Goal: Transaction & Acquisition: Register for event/course

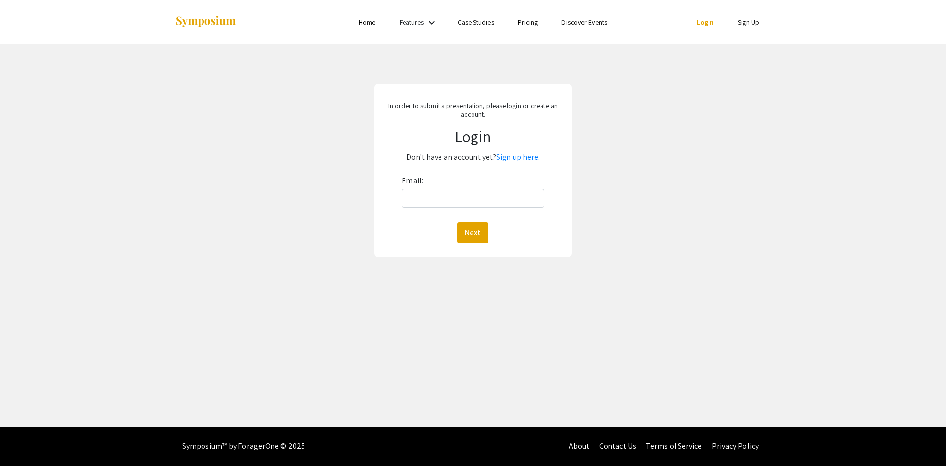
click at [469, 22] on link "Case Studies" at bounding box center [476, 22] width 36 height 9
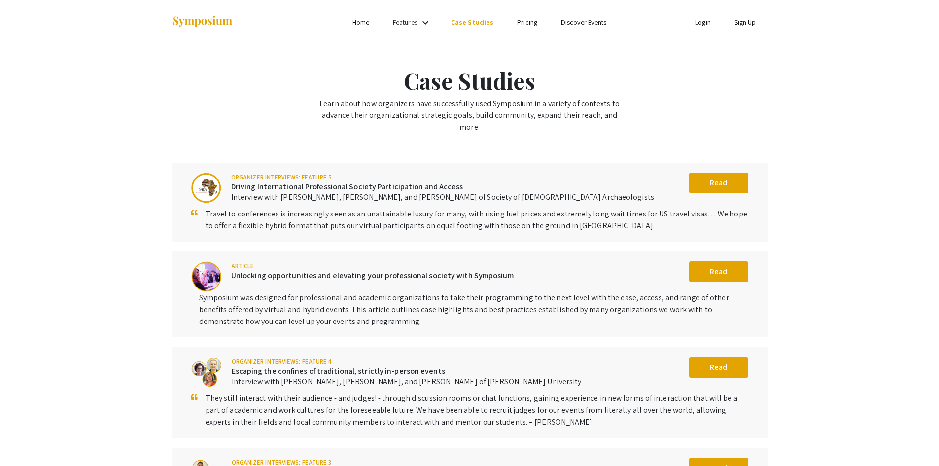
click at [404, 23] on link "Features" at bounding box center [405, 22] width 25 height 9
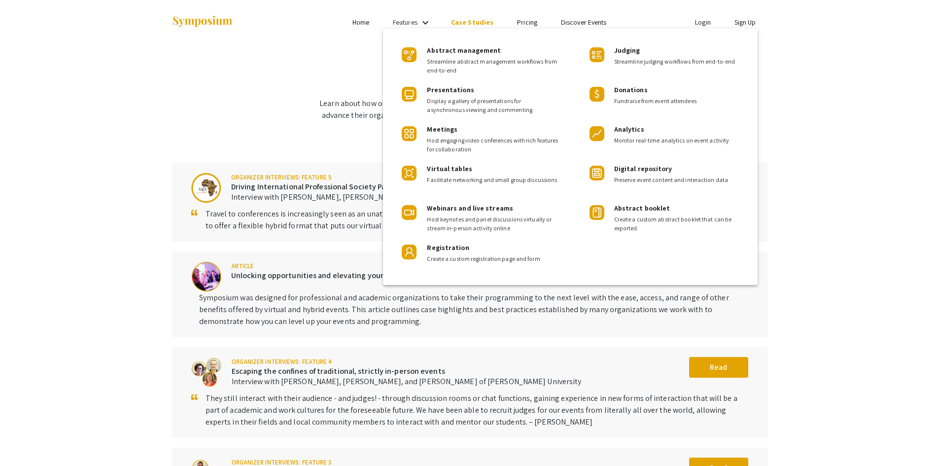
click at [358, 23] on div at bounding box center [469, 233] width 939 height 466
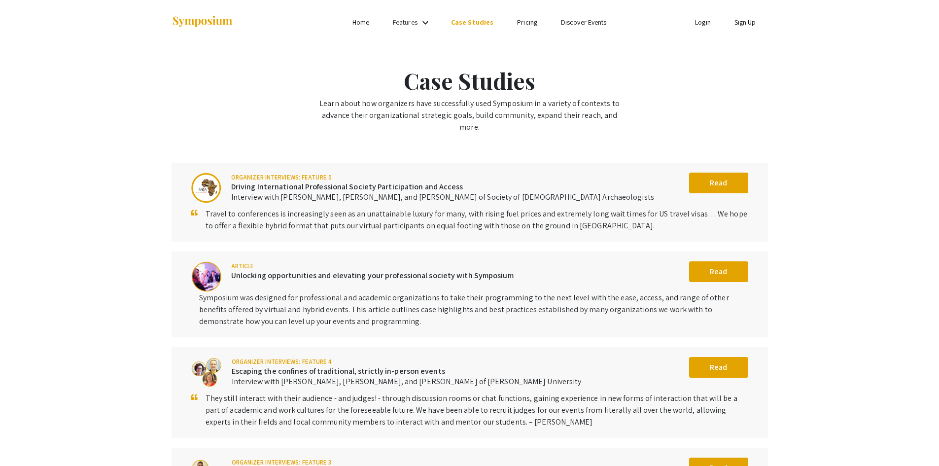
click at [358, 23] on link "Home" at bounding box center [360, 22] width 17 height 9
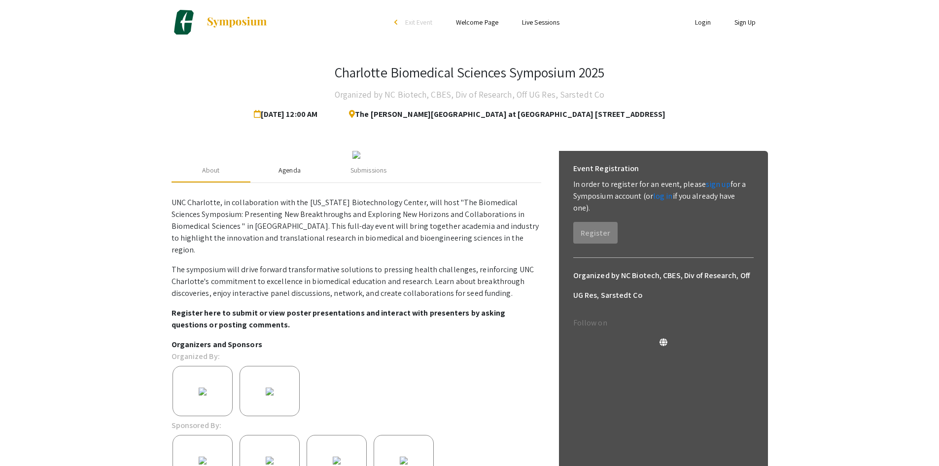
click at [292, 175] on div "Agenda" at bounding box center [289, 170] width 22 height 10
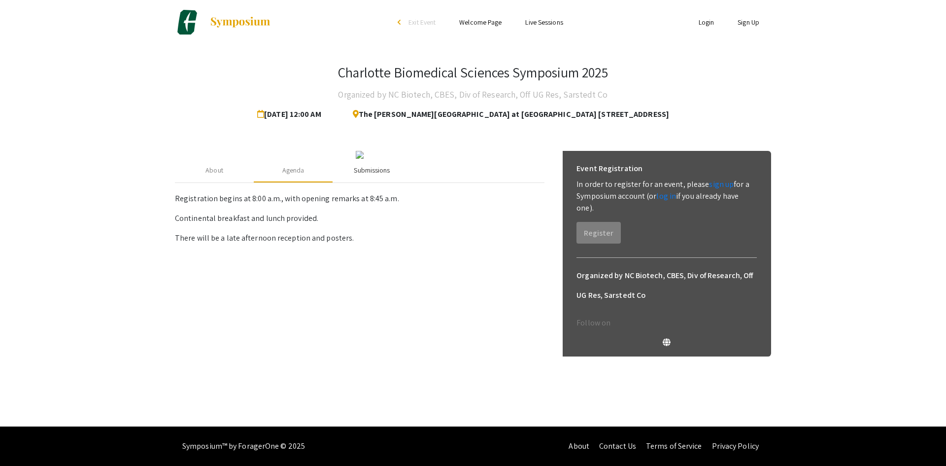
click at [370, 175] on div "Submissions" at bounding box center [372, 170] width 36 height 10
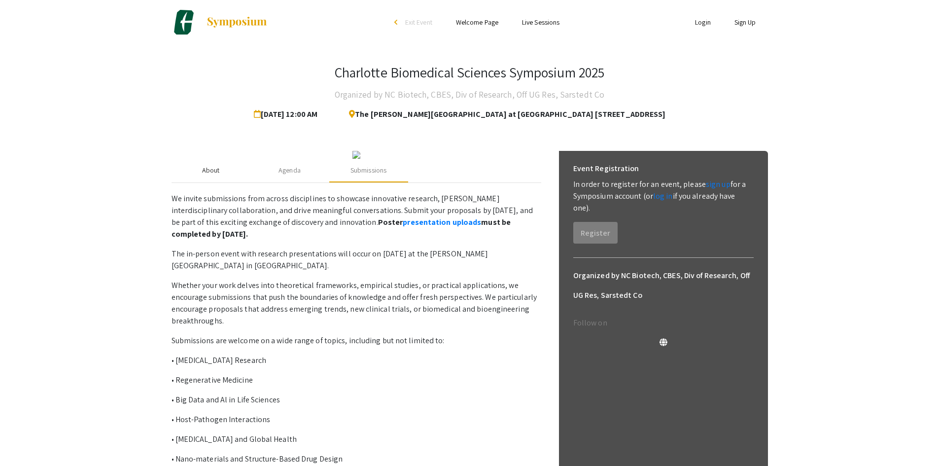
click at [207, 175] on div "About" at bounding box center [211, 170] width 18 height 10
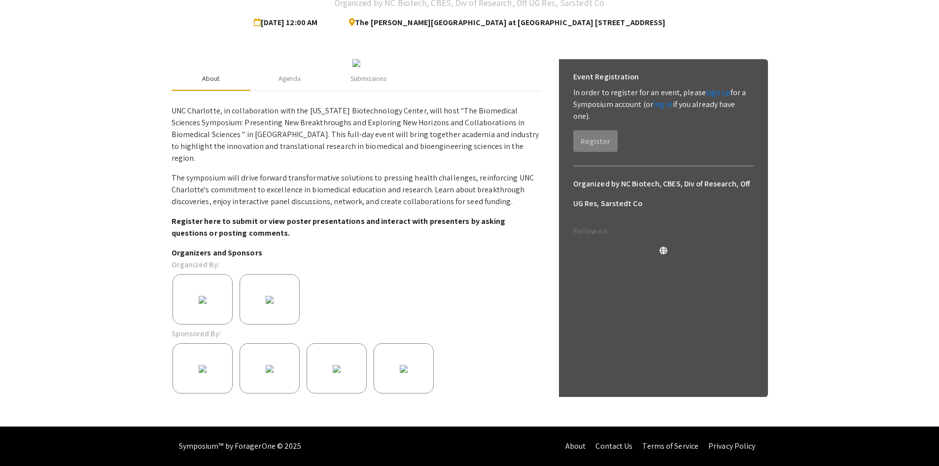
scroll to position [182, 0]
click at [378, 77] on div "Submissions" at bounding box center [368, 79] width 79 height 24
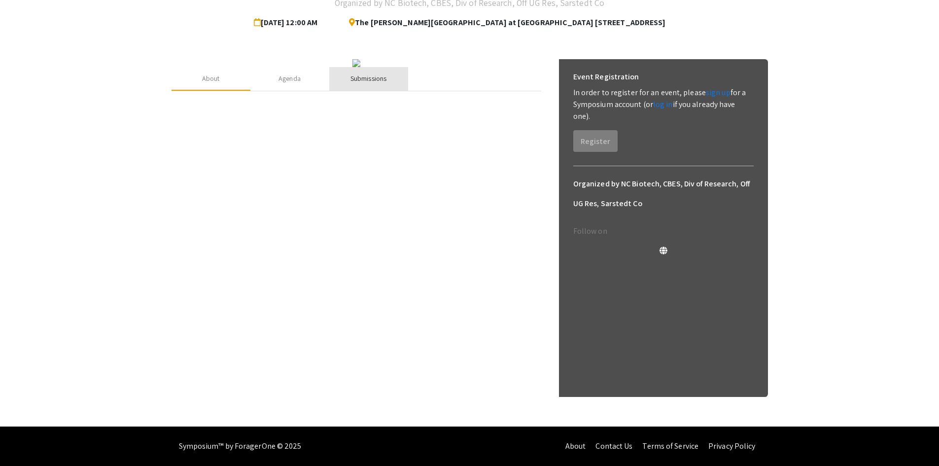
scroll to position [180, 0]
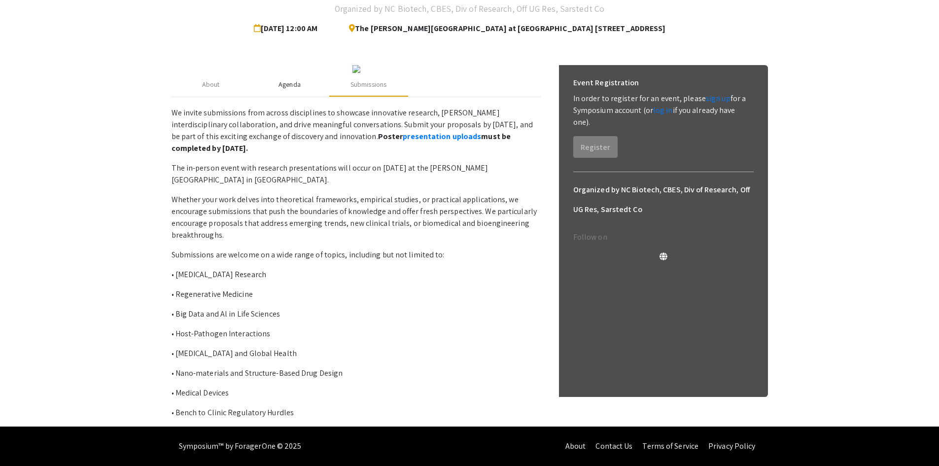
click at [296, 90] on div "Agenda" at bounding box center [289, 85] width 79 height 24
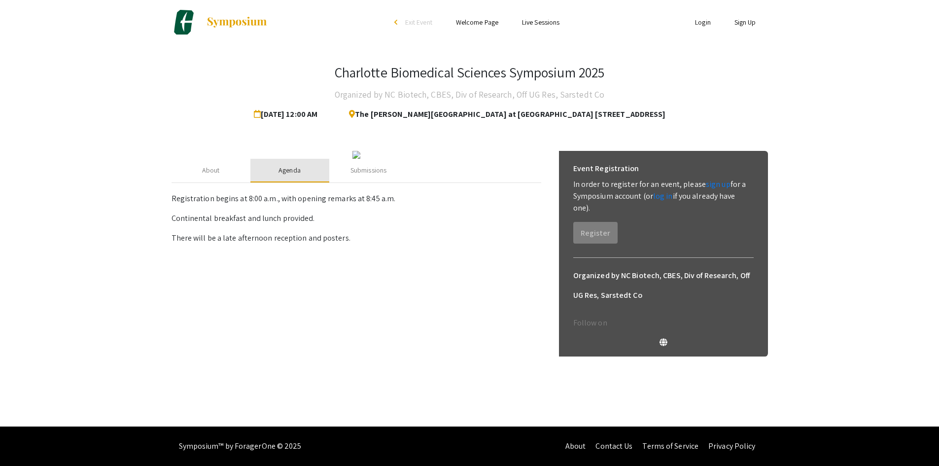
scroll to position [0, 0]
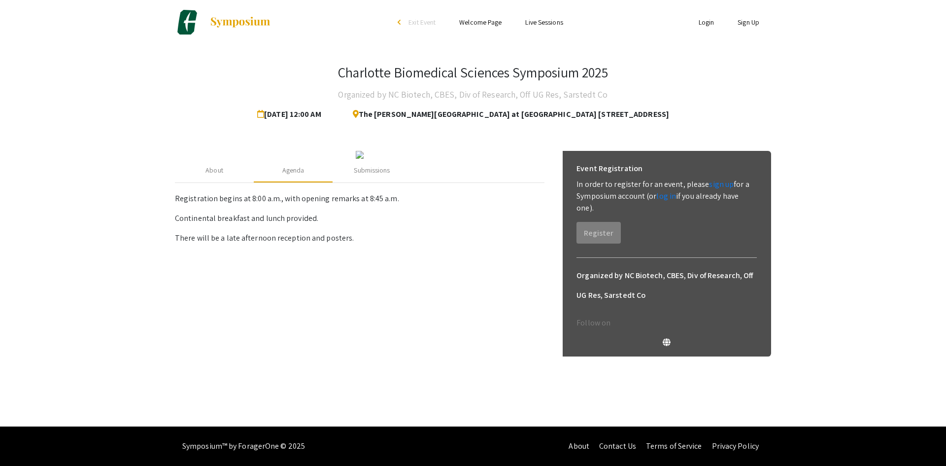
click at [470, 125] on div "Charlotte Biomedical Sciences Symposium 2025 Organized by NC Biotech, CBES, Div…" at bounding box center [473, 215] width 611 height 342
click at [217, 175] on div "About" at bounding box center [215, 170] width 18 height 10
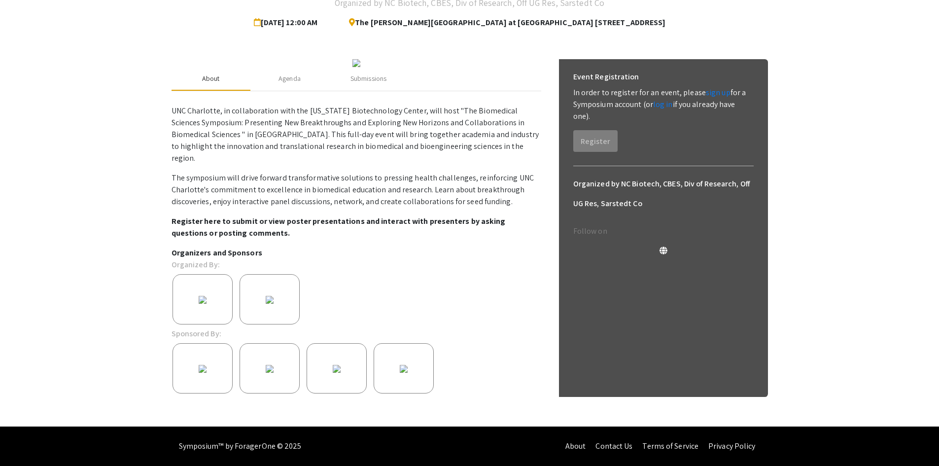
scroll to position [133, 0]
click at [328, 239] on p "UNC Charlotte, in collaboration with the [US_STATE] Biotechnology Center, will …" at bounding box center [357, 170] width 370 height 138
click at [551, 304] on div "About Agenda Submissions UNC Charlotte, in collaboration with the [US_STATE] Bi…" at bounding box center [470, 236] width 596 height 379
click at [288, 84] on div "Agenda" at bounding box center [289, 78] width 22 height 10
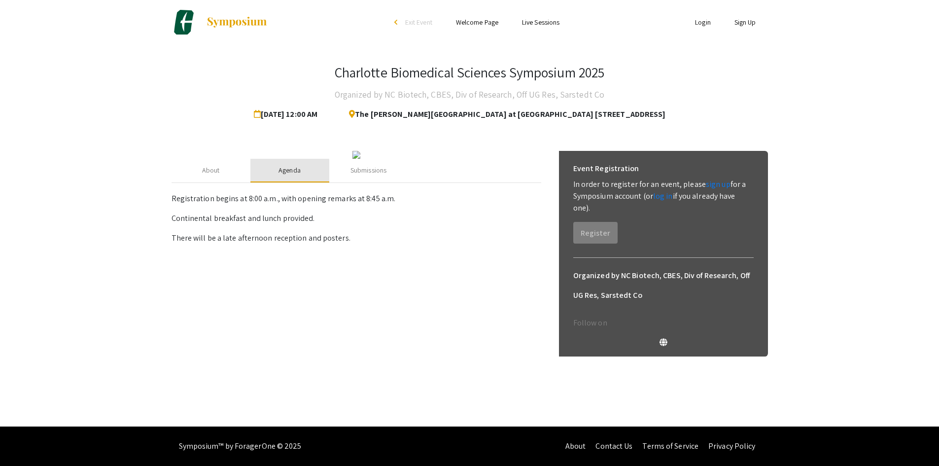
scroll to position [0, 0]
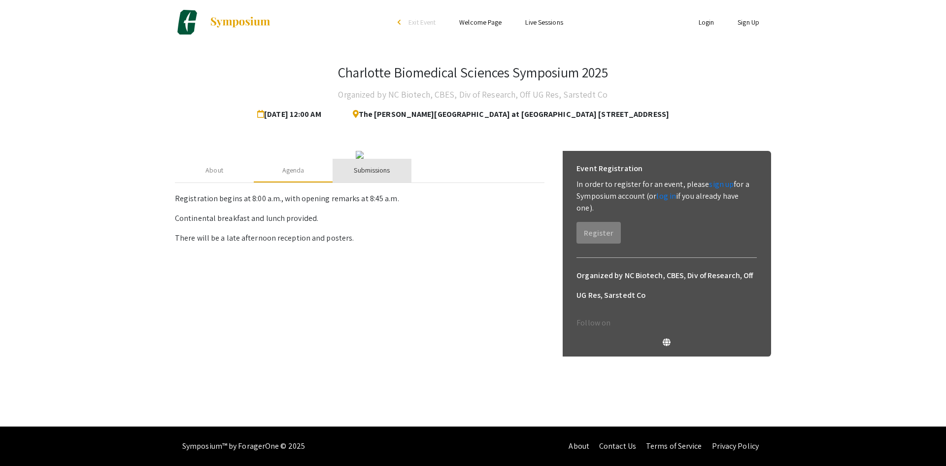
click at [381, 175] on div "Submissions" at bounding box center [372, 170] width 36 height 10
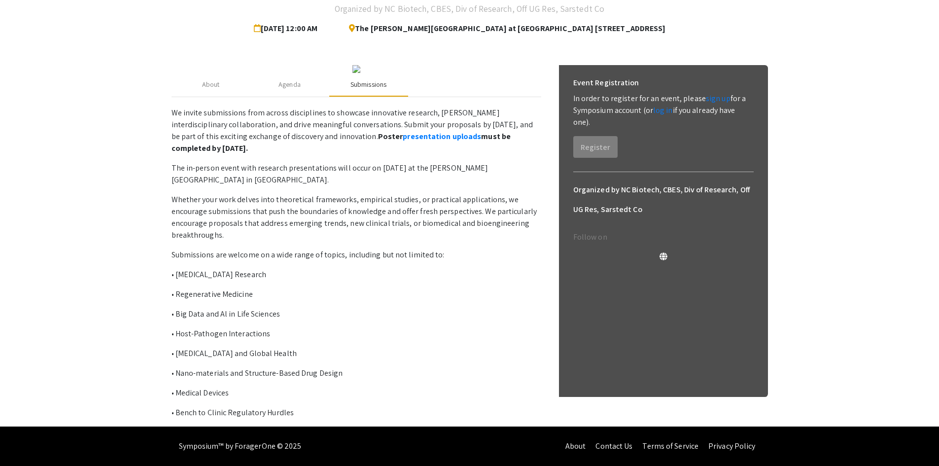
scroll to position [148, 0]
click at [403, 141] on link "presentation uploads" at bounding box center [442, 136] width 78 height 10
click at [660, 105] on link "log in" at bounding box center [663, 110] width 20 height 10
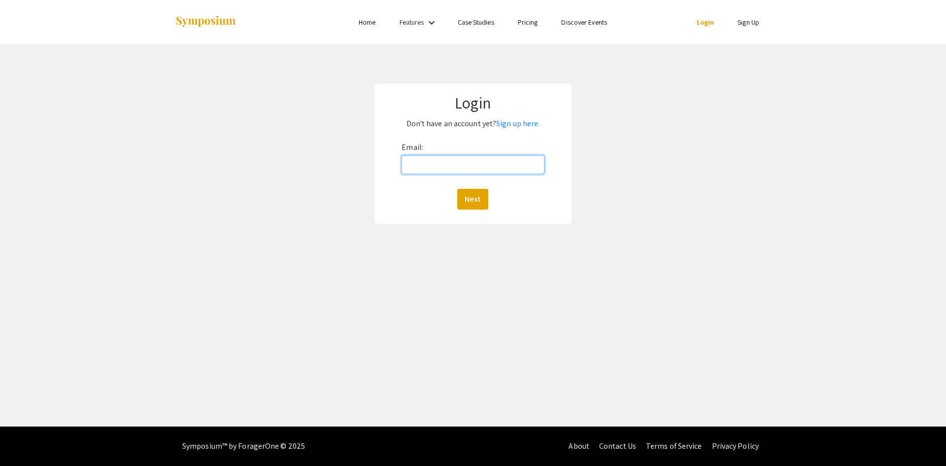
click at [451, 171] on input "Email:" at bounding box center [473, 164] width 142 height 19
click at [477, 195] on button "Next" at bounding box center [472, 199] width 31 height 21
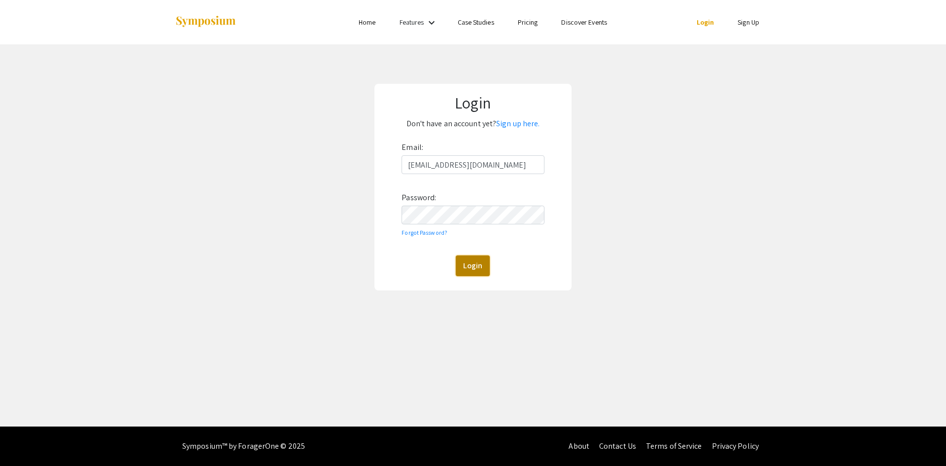
click at [480, 257] on button "Login" at bounding box center [473, 265] width 34 height 21
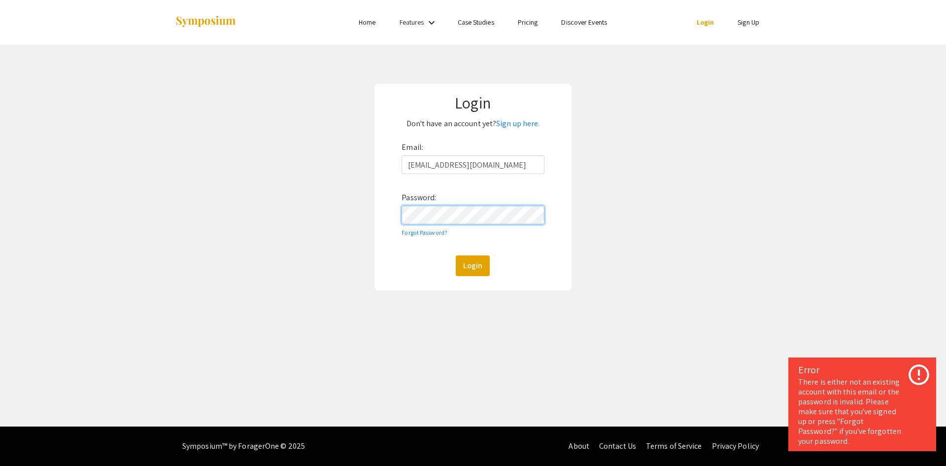
click at [358, 213] on div "Login Don't have an account yet? Sign up here. Email: [EMAIL_ADDRESS][DOMAIN_NA…" at bounding box center [473, 186] width 961 height 285
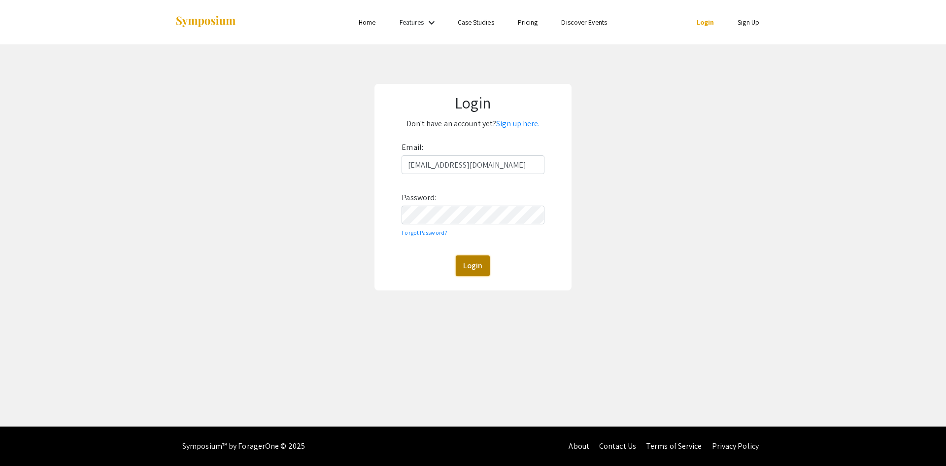
click at [470, 268] on button "Login" at bounding box center [473, 265] width 34 height 21
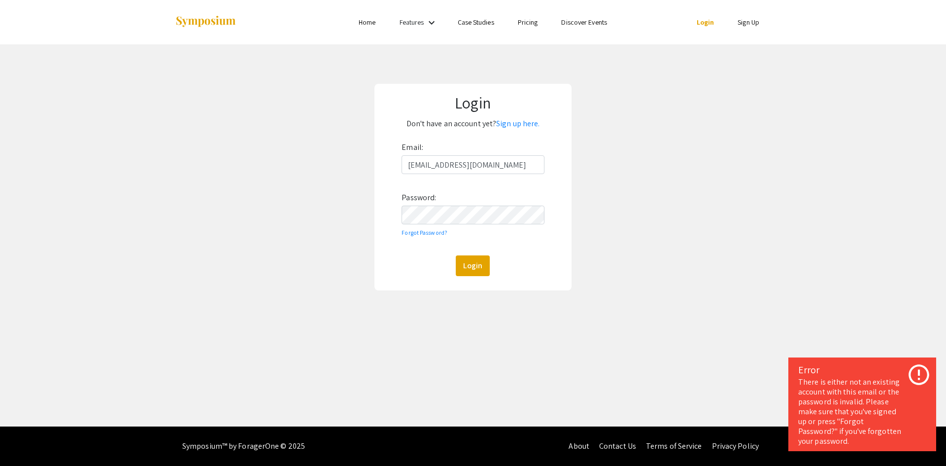
click at [698, 316] on div "Login Don't have an account yet? Sign up here. Email: [EMAIL_ADDRESS][DOMAIN_NA…" at bounding box center [473, 186] width 961 height 285
click at [379, 215] on div "Login Don't have an account yet? Sign up here. Email: [EMAIL_ADDRESS][DOMAIN_NA…" at bounding box center [473, 187] width 197 height 207
click at [501, 166] on input "[EMAIL_ADDRESS][DOMAIN_NAME]" at bounding box center [473, 164] width 142 height 19
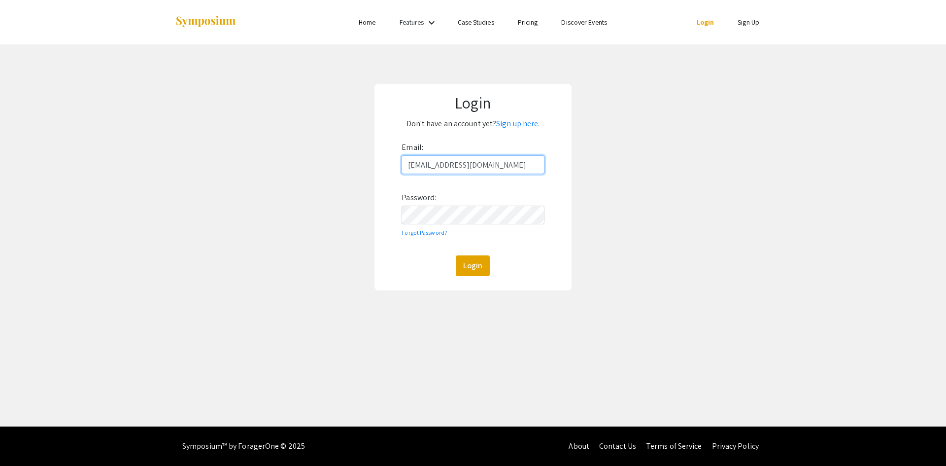
drag, startPoint x: 449, startPoint y: 164, endPoint x: 463, endPoint y: 164, distance: 13.8
click at [463, 164] on input "[EMAIL_ADDRESS][DOMAIN_NAME]" at bounding box center [473, 164] width 142 height 19
type input "[EMAIL_ADDRESS][DOMAIN_NAME]"
click at [471, 262] on button "Login" at bounding box center [473, 265] width 34 height 21
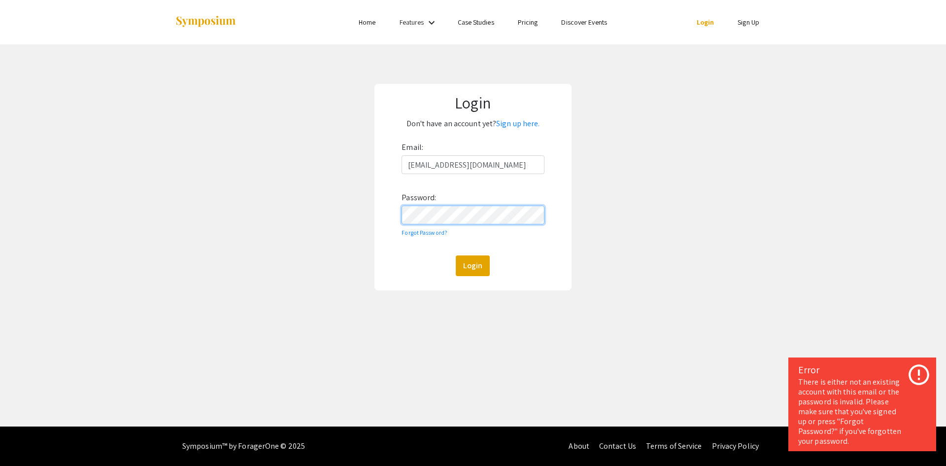
click at [293, 213] on div "Login Don't have an account yet? Sign up here. Email: [EMAIL_ADDRESS][DOMAIN_NA…" at bounding box center [473, 186] width 961 height 285
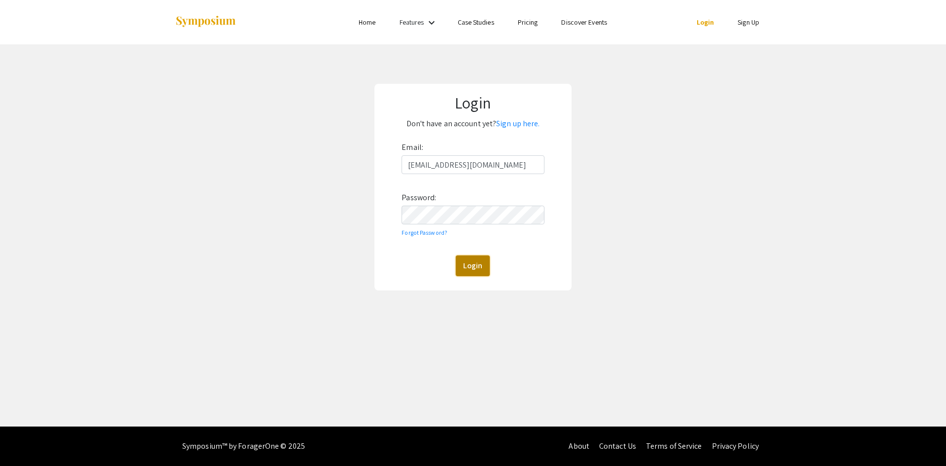
click at [485, 269] on button "Login" at bounding box center [473, 265] width 34 height 21
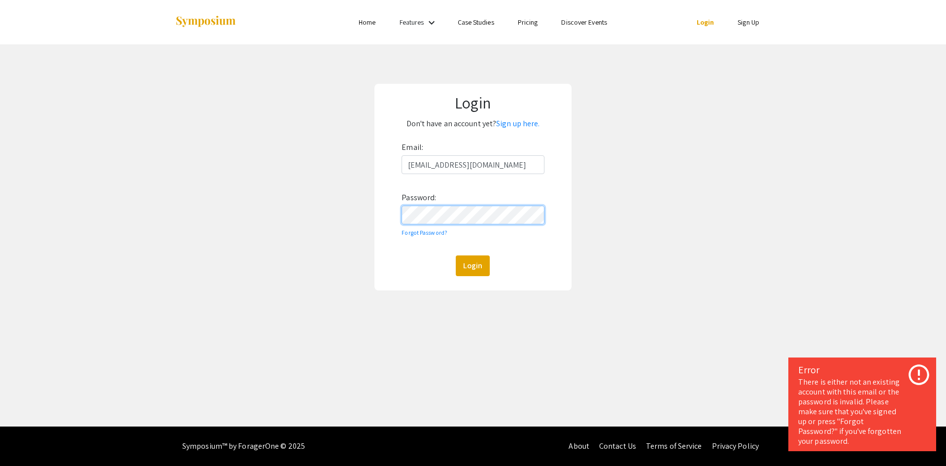
click at [375, 204] on div "Login Don't have an account yet? Sign up here. Email: [EMAIL_ADDRESS][DOMAIN_NA…" at bounding box center [473, 187] width 197 height 207
drag, startPoint x: 501, startPoint y: 161, endPoint x: 328, endPoint y: 161, distance: 172.5
click at [328, 161] on div "Login Don't have an account yet? Sign up here. Email: [EMAIL_ADDRESS][DOMAIN_NA…" at bounding box center [473, 186] width 961 height 285
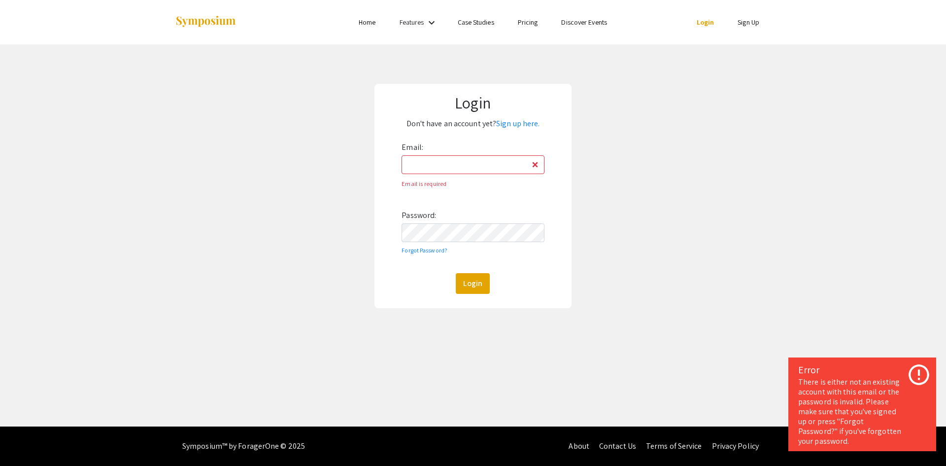
click at [682, 200] on div "Login Don't have an account yet? Sign up here. Email: Email is required Passwor…" at bounding box center [473, 195] width 961 height 303
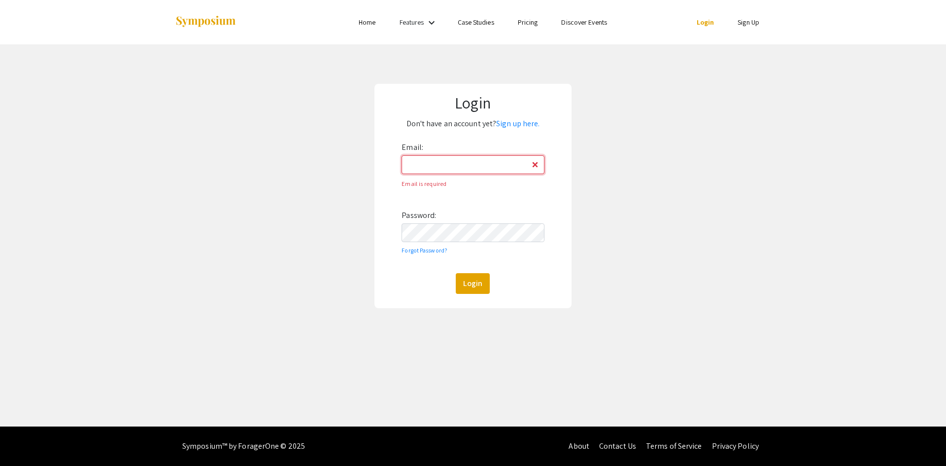
click at [537, 165] on input "Email:" at bounding box center [473, 164] width 142 height 19
click at [638, 186] on div "Login Don't have an account yet? Sign up here. Email: Email is required Passwor…" at bounding box center [473, 195] width 961 height 303
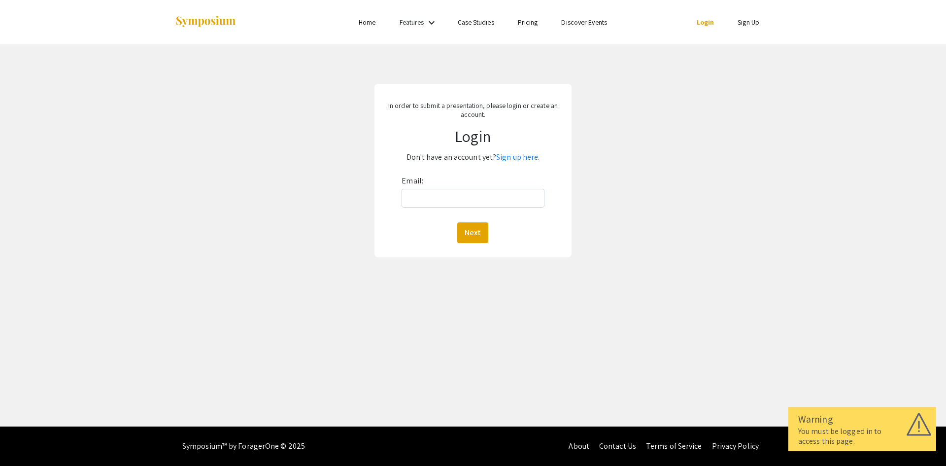
click at [333, 167] on div "In order to submit a presentation, please login or create an account. Login Don…" at bounding box center [473, 170] width 961 height 252
